Goal: Find specific page/section: Find specific page/section

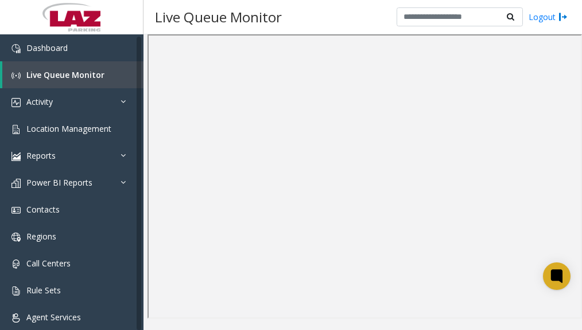
click at [536, 327] on div at bounding box center [362, 182] width 438 height 296
click at [534, 321] on div at bounding box center [362, 182] width 438 height 296
click at [499, 319] on div at bounding box center [364, 176] width 434 height 285
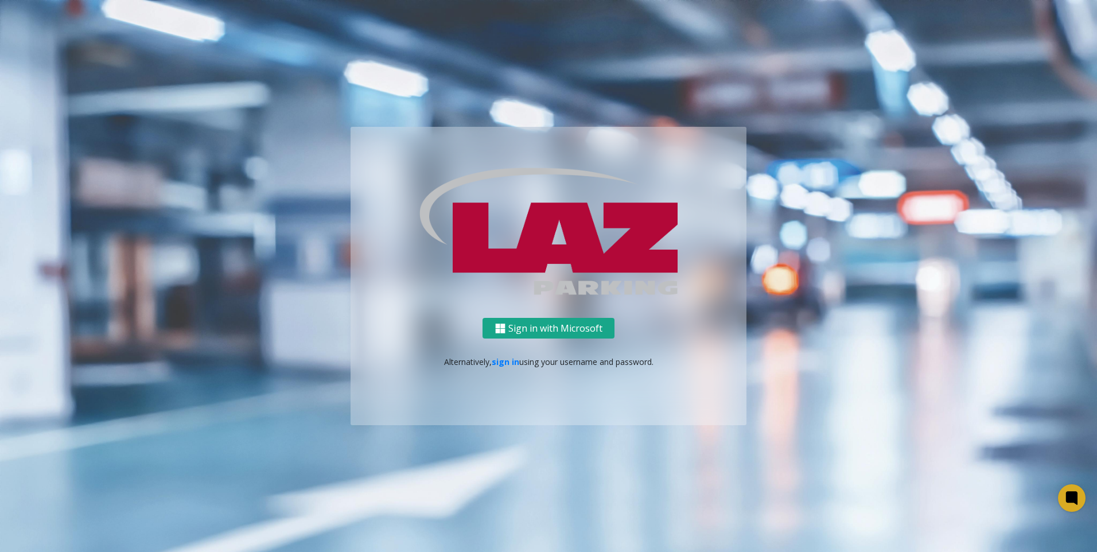
click at [567, 330] on button "Sign in with Microsoft" at bounding box center [549, 328] width 132 height 21
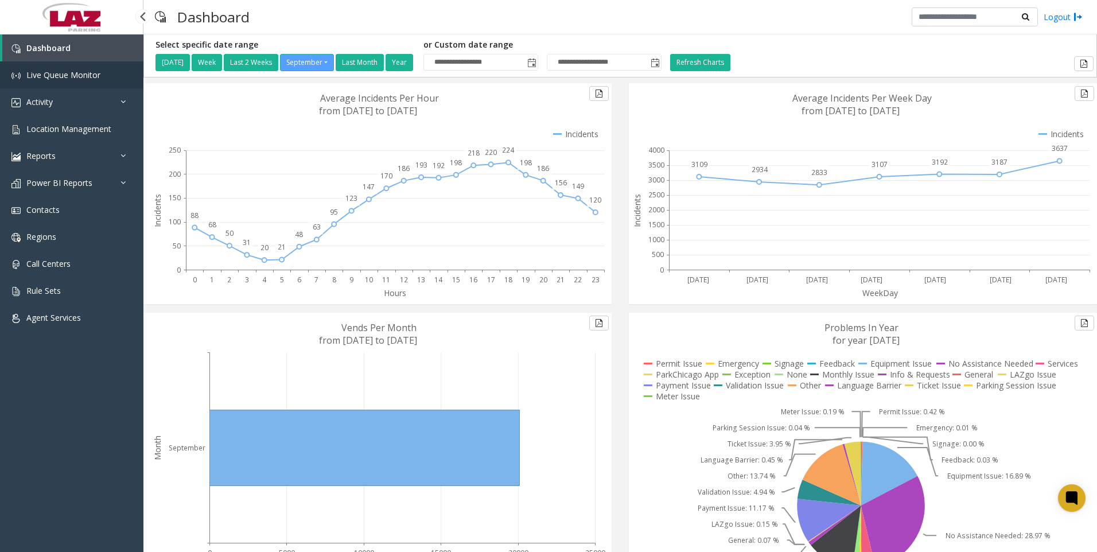
click at [65, 77] on span "Live Queue Monitor" at bounding box center [63, 74] width 74 height 11
